Goal: Information Seeking & Learning: Learn about a topic

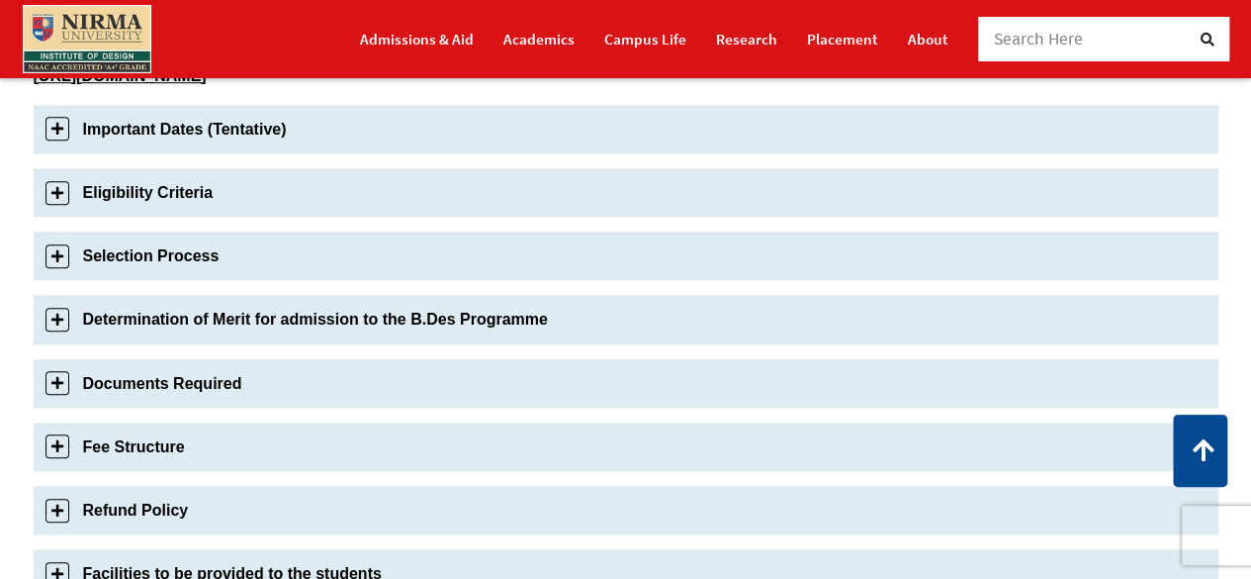
scroll to position [712, 0]
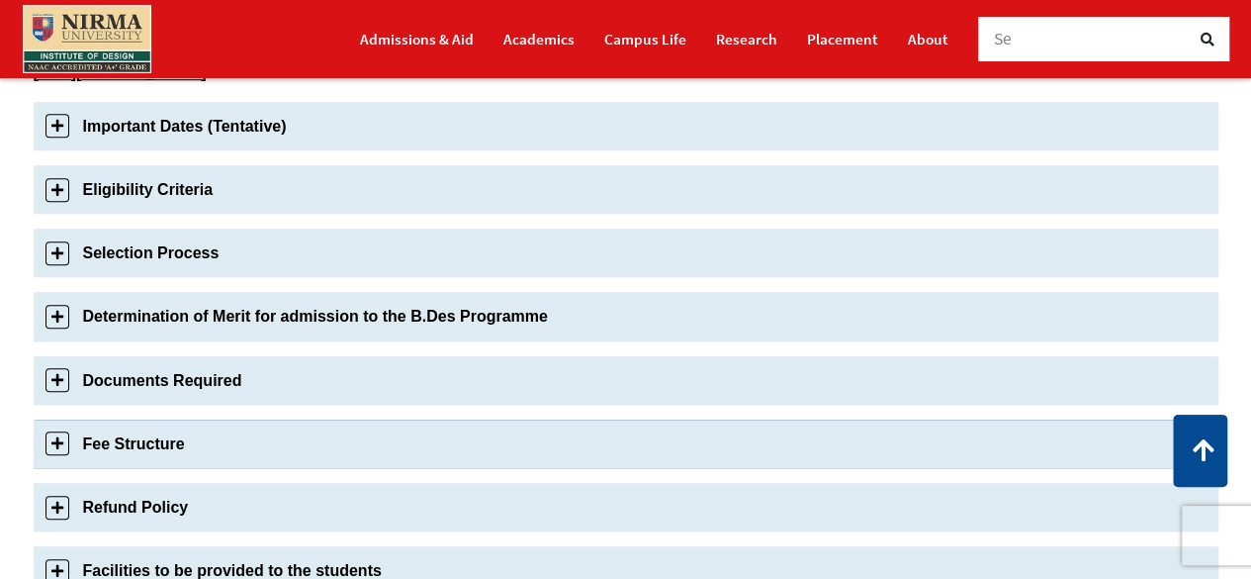
click at [63, 441] on link "Fee Structure" at bounding box center [626, 443] width 1185 height 48
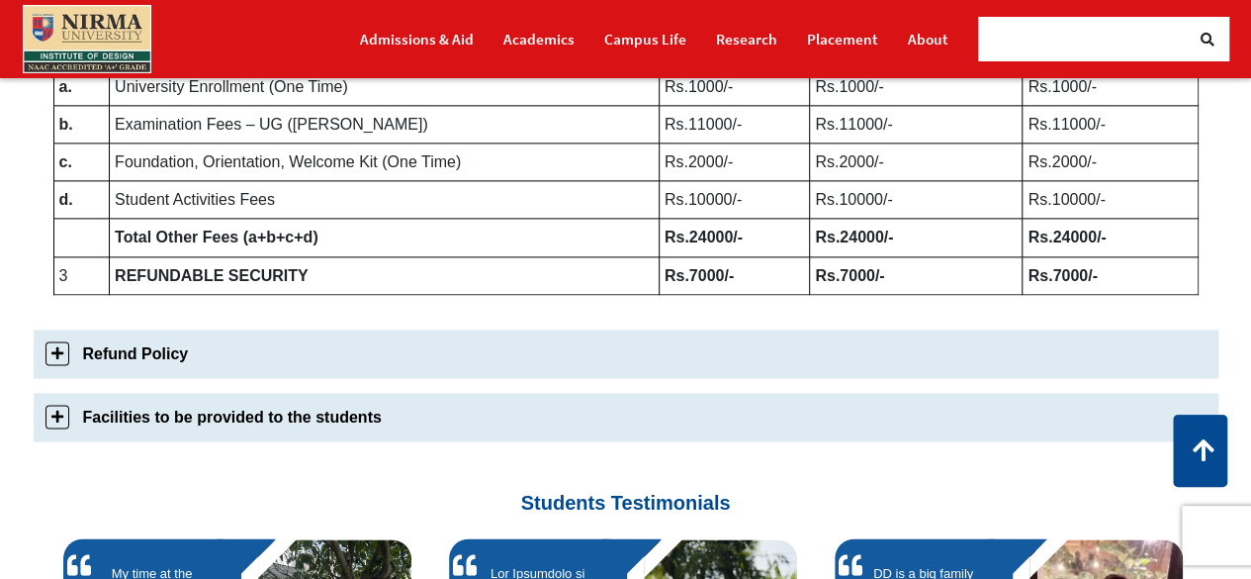
scroll to position [1248, 0]
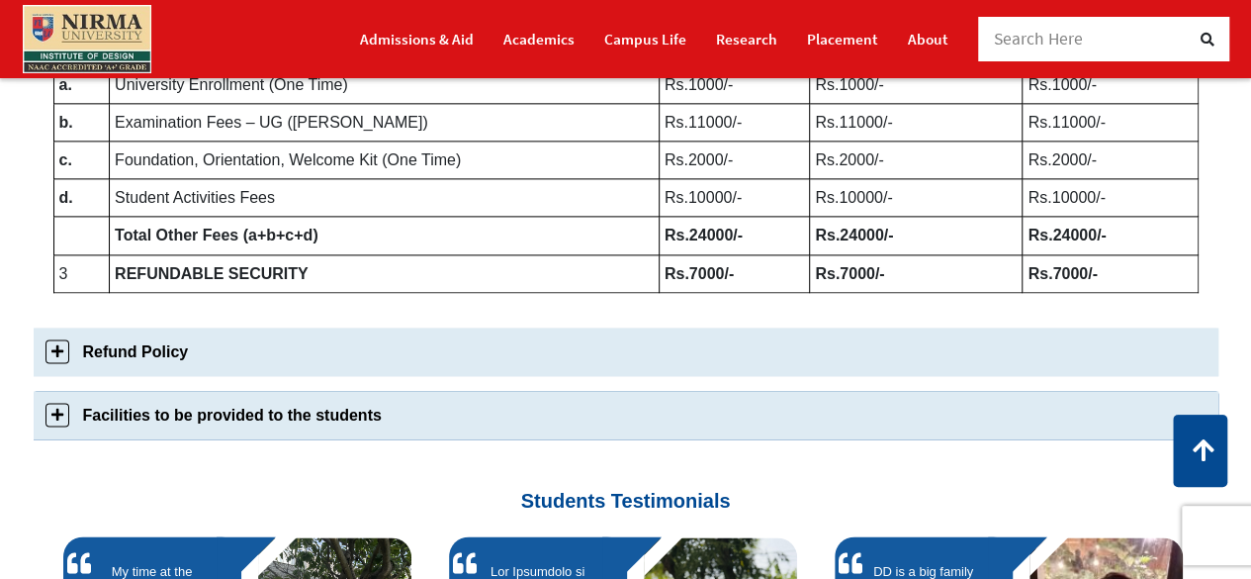
click at [61, 401] on link "Facilities to be provided to the students" at bounding box center [626, 415] width 1185 height 48
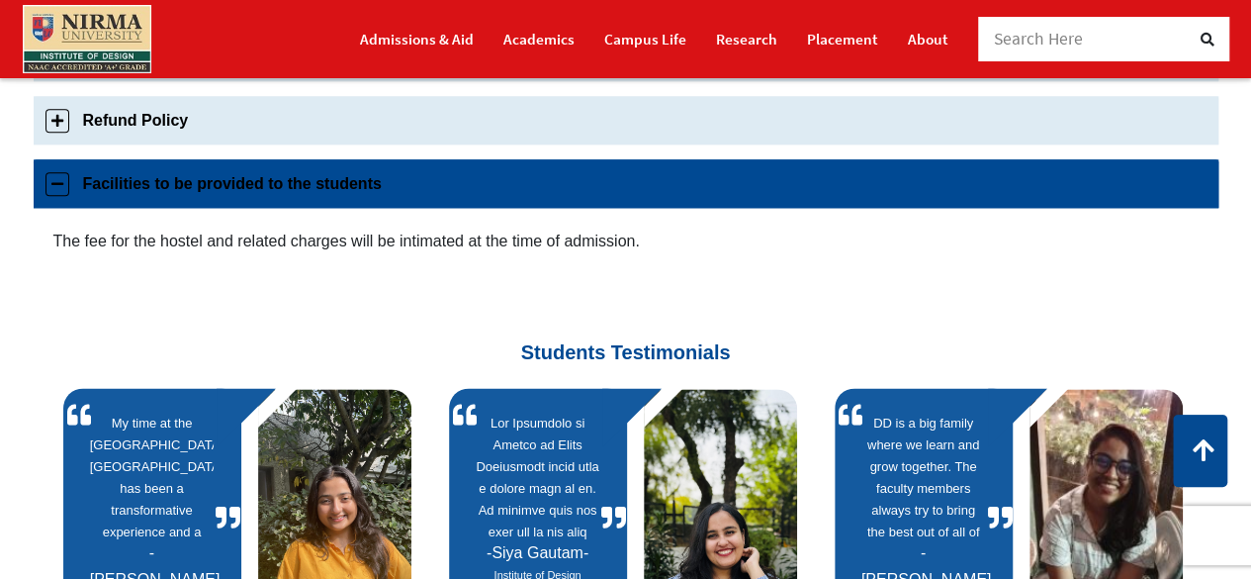
scroll to position [1020, 0]
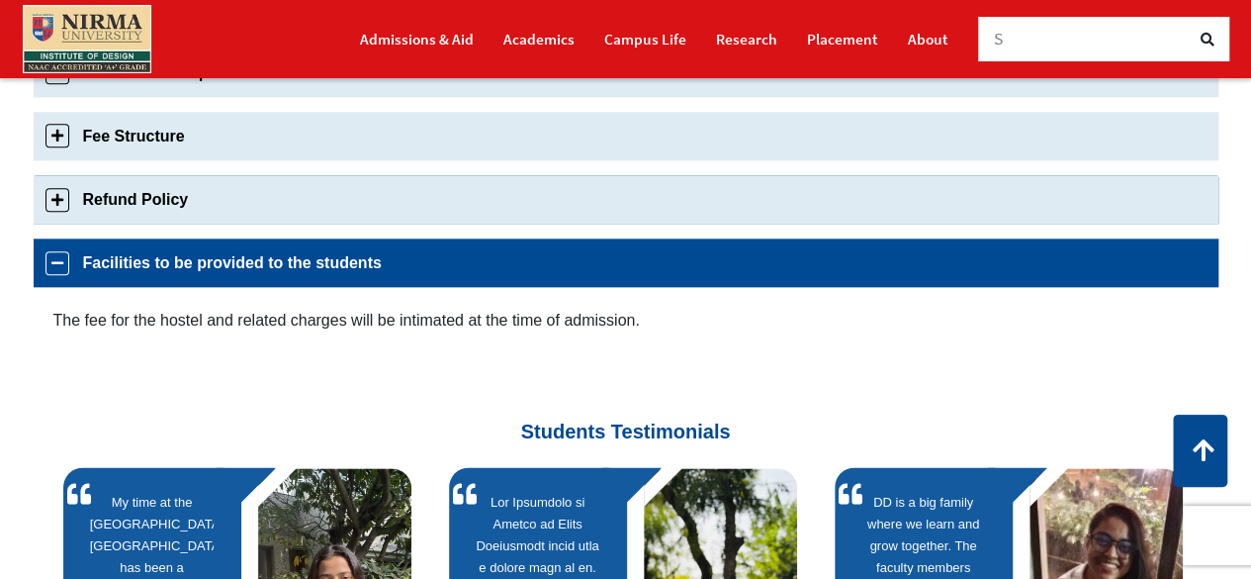
click at [56, 201] on link "Refund Policy" at bounding box center [626, 199] width 1185 height 48
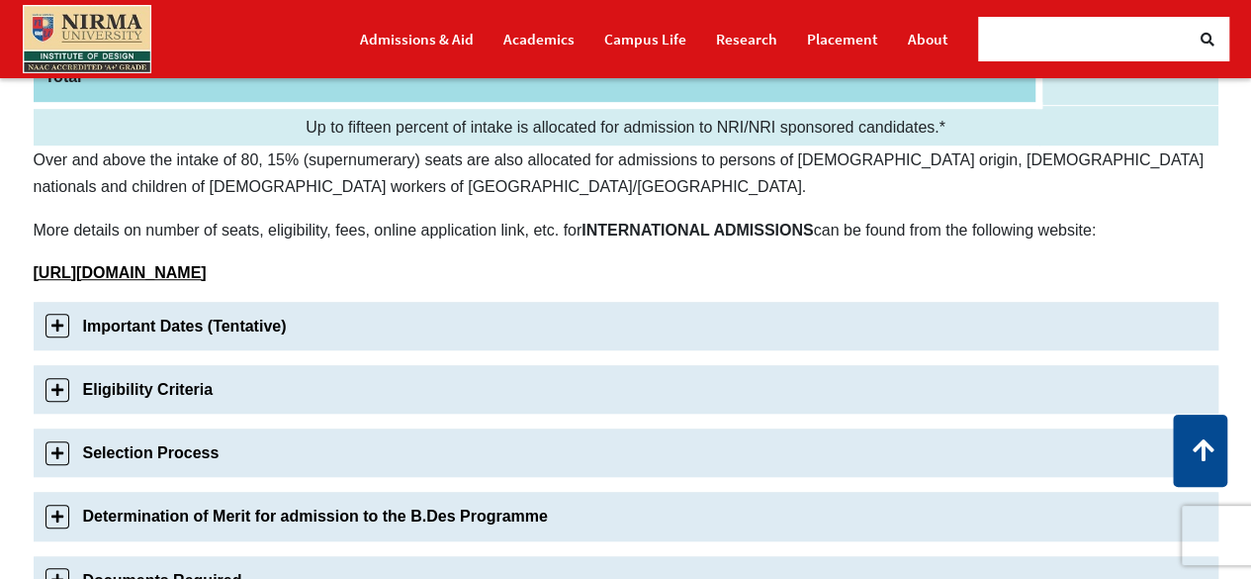
scroll to position [514, 0]
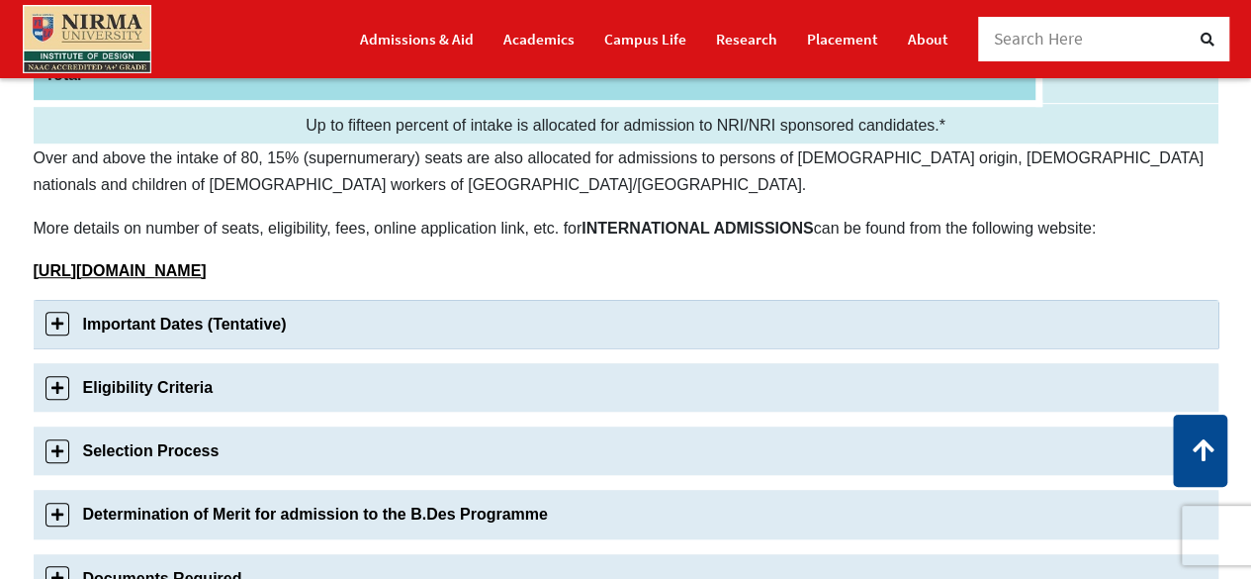
click at [67, 326] on link "Important Dates (Tentative)" at bounding box center [626, 324] width 1185 height 48
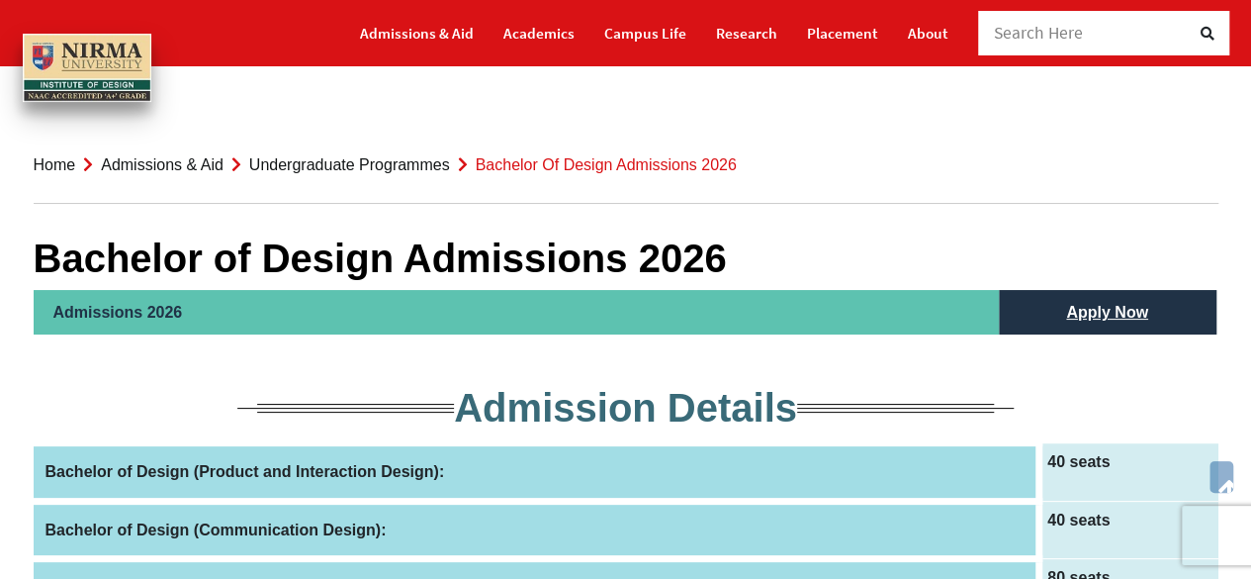
scroll to position [0, 0]
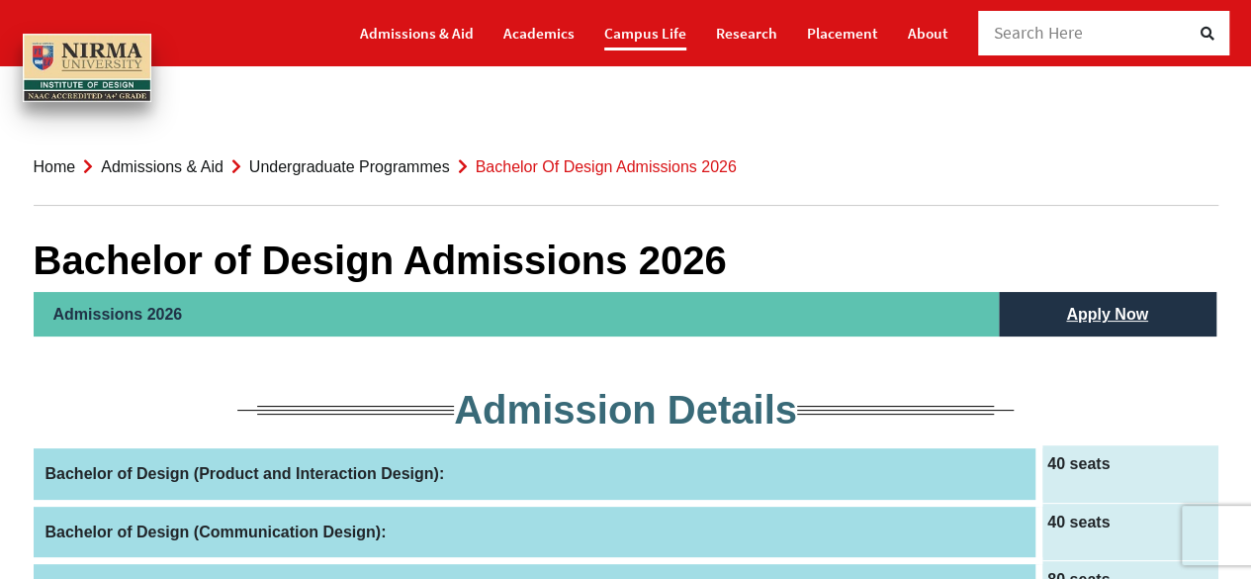
click at [619, 33] on link "Campus Life" at bounding box center [645, 33] width 82 height 35
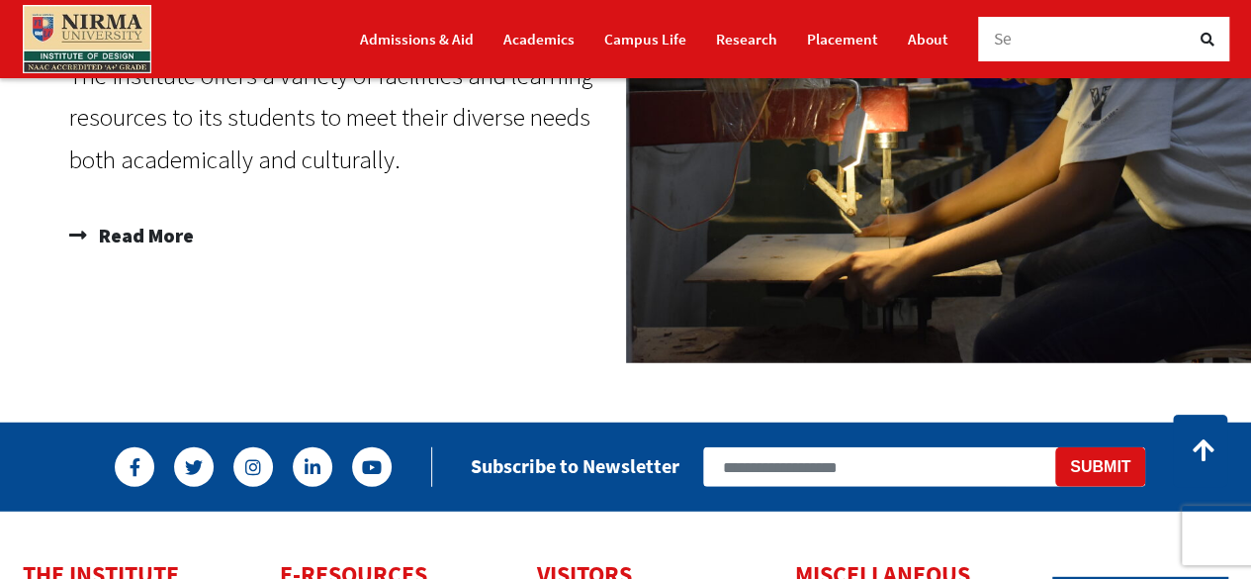
scroll to position [2453, 0]
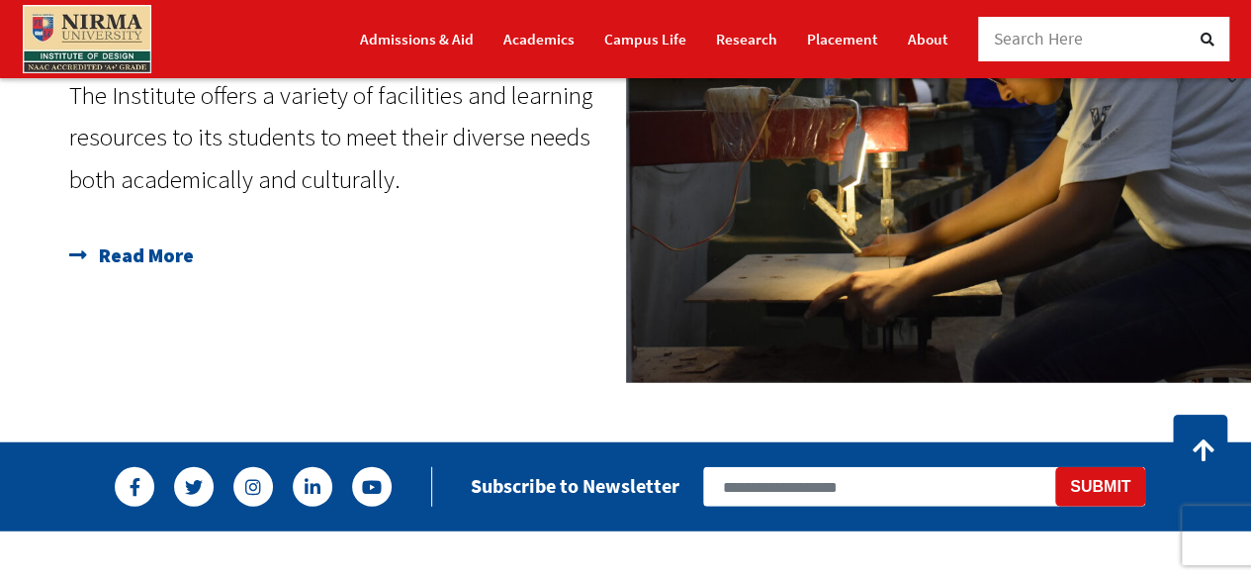
click at [71, 256] on icon at bounding box center [81, 255] width 25 height 20
